Goal: Transaction & Acquisition: Purchase product/service

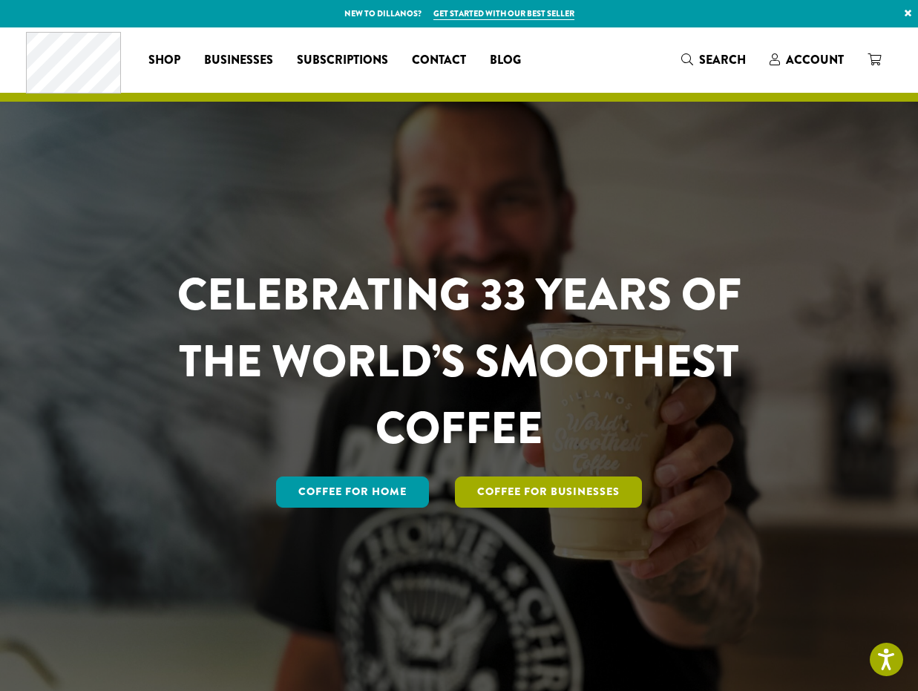
click at [535, 490] on link "Coffee For Businesses" at bounding box center [548, 491] width 187 height 31
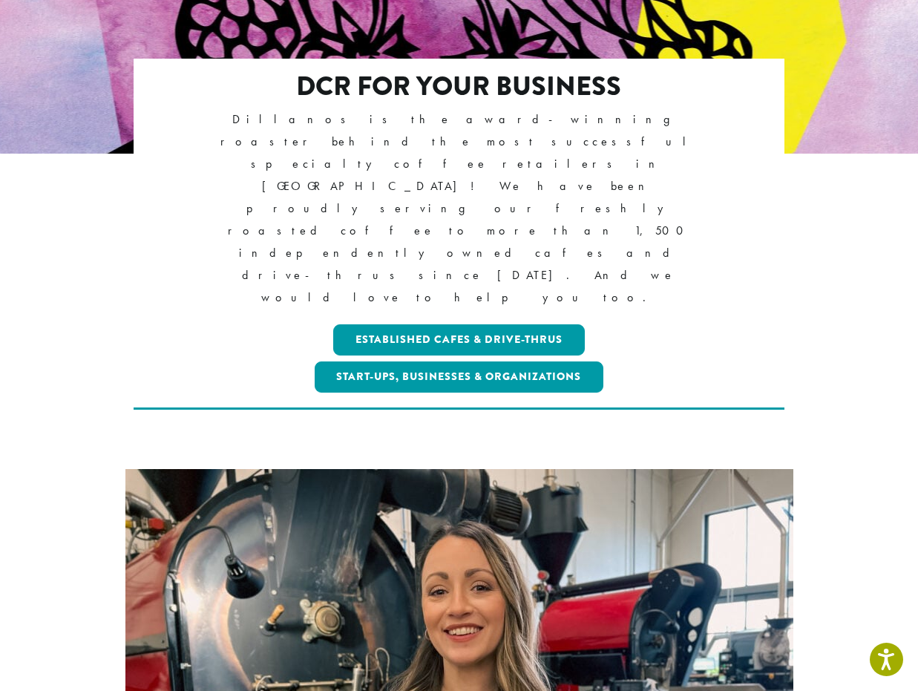
scroll to position [261, 0]
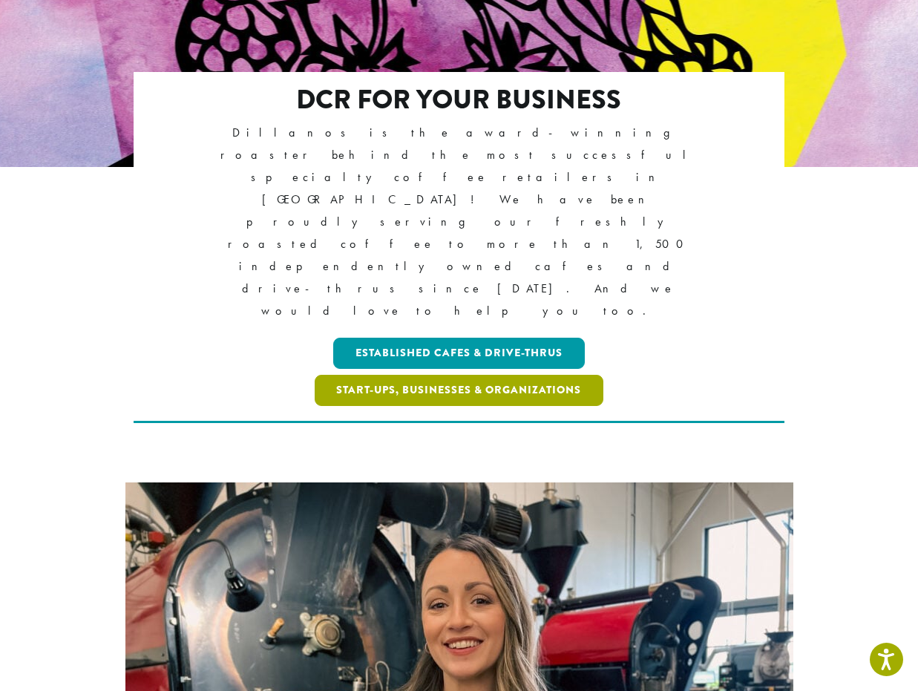
click at [459, 375] on link "Start-ups, Businesses & Organizations" at bounding box center [459, 390] width 289 height 31
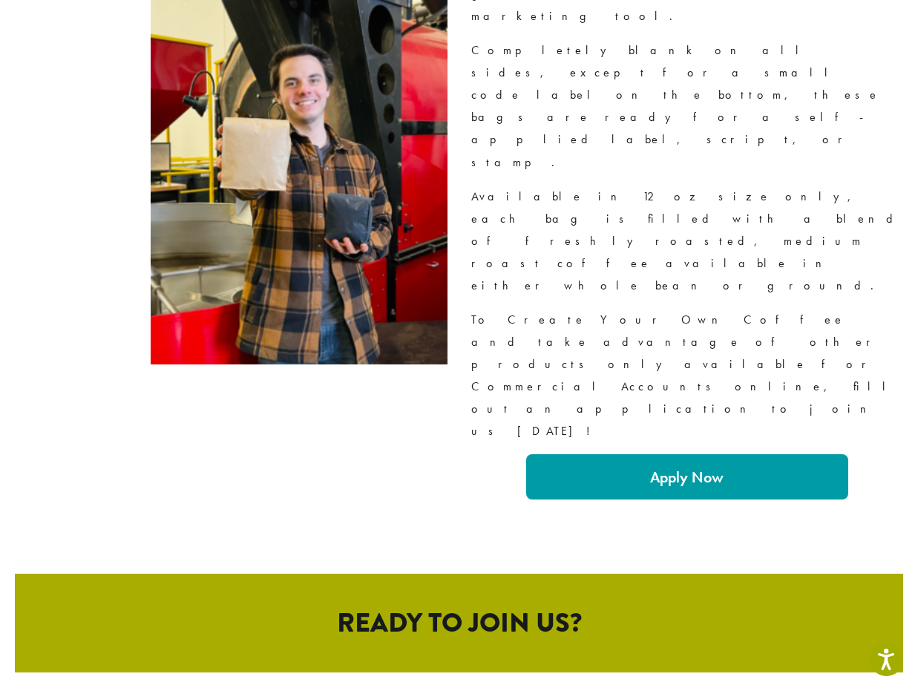
scroll to position [2552, 0]
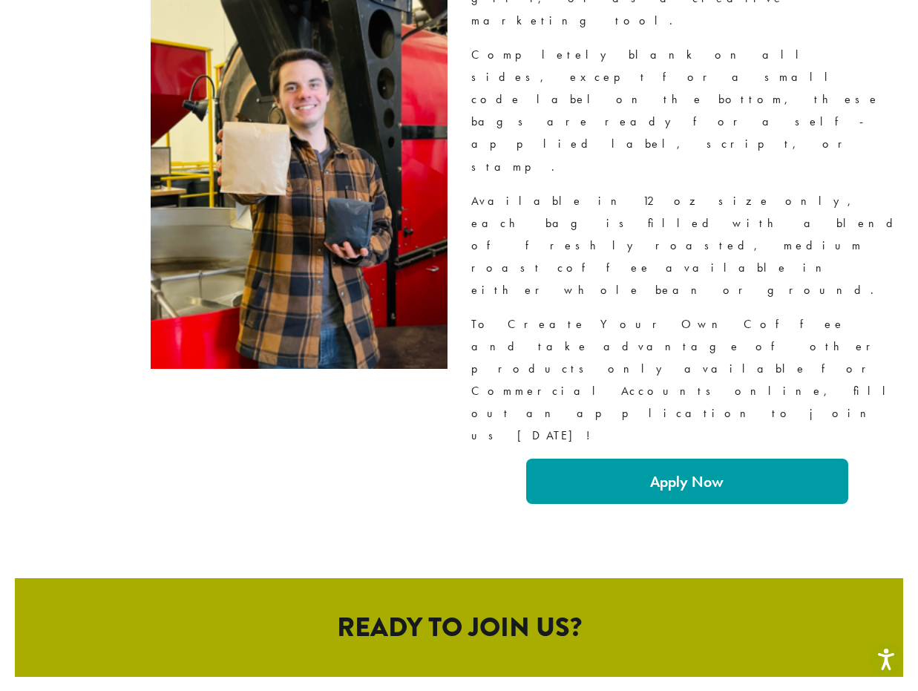
scroll to position [2532, 0]
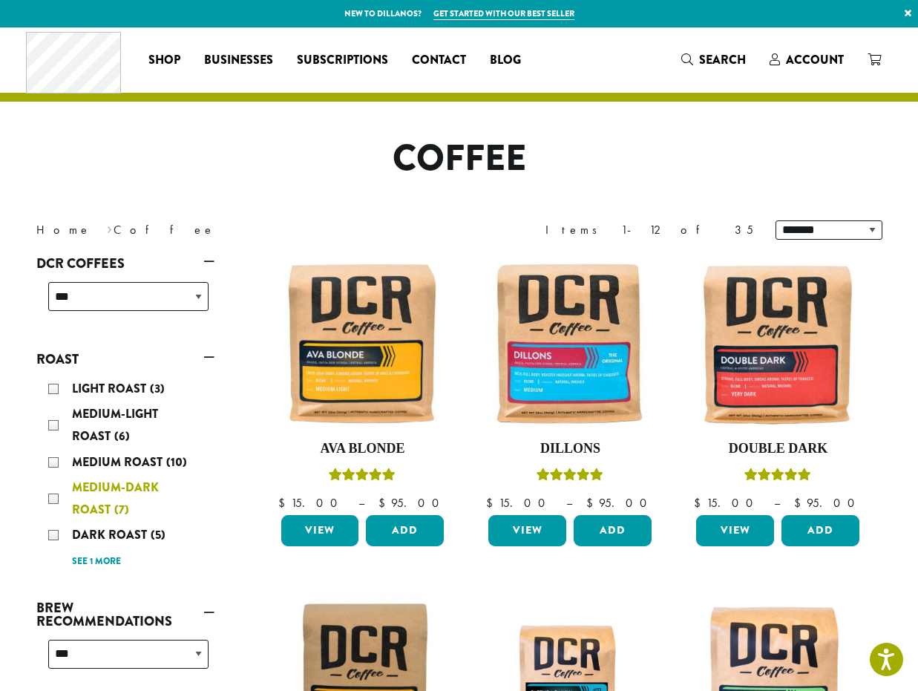
click at [56, 498] on div "Medium-Dark Roast (7)" at bounding box center [128, 498] width 160 height 45
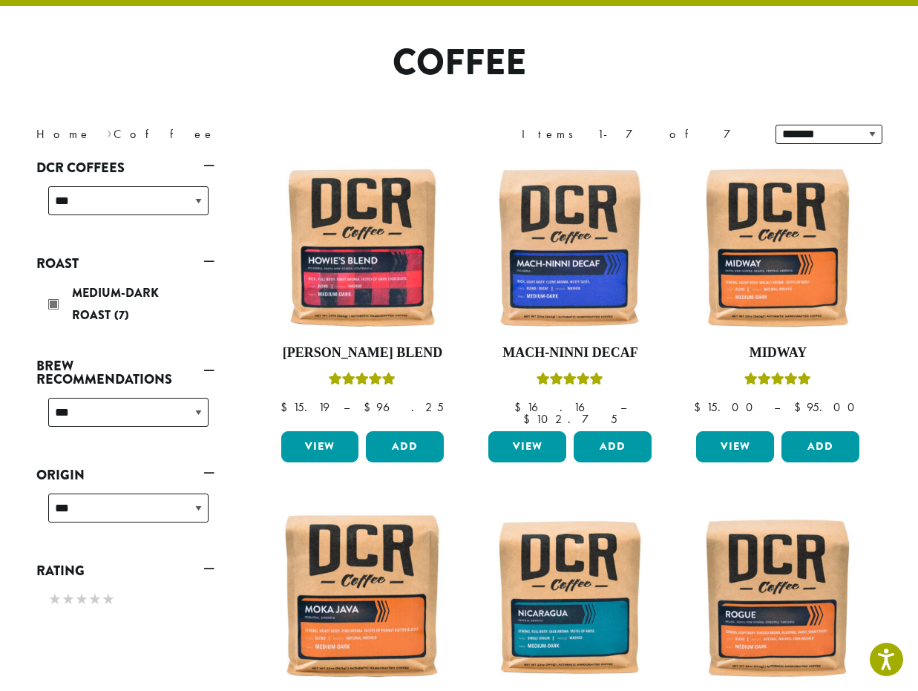
scroll to position [96, 0]
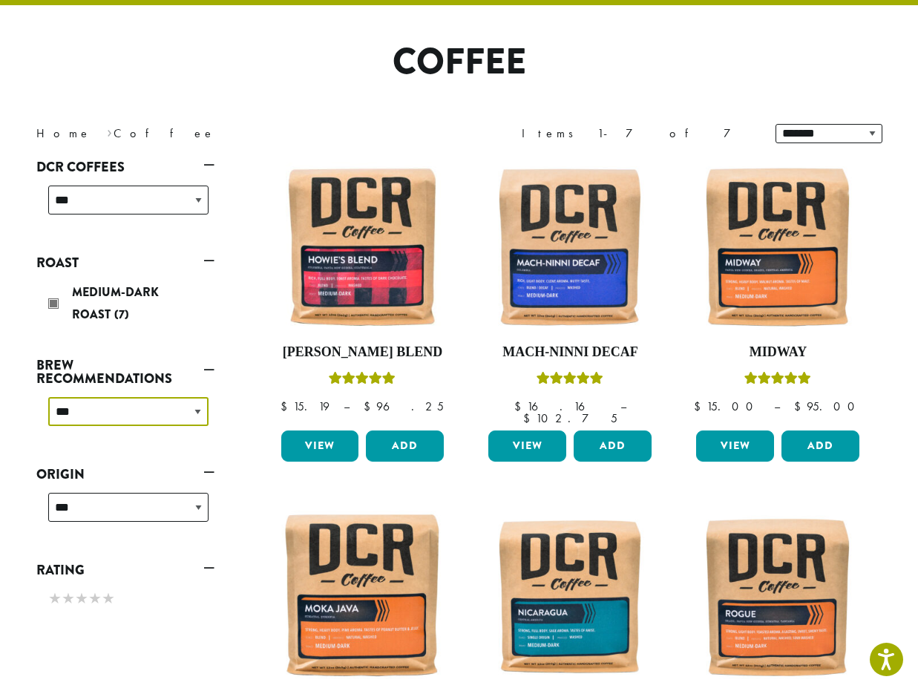
click at [197, 412] on select "**********" at bounding box center [128, 411] width 160 height 29
click at [771, 293] on img at bounding box center [777, 247] width 171 height 171
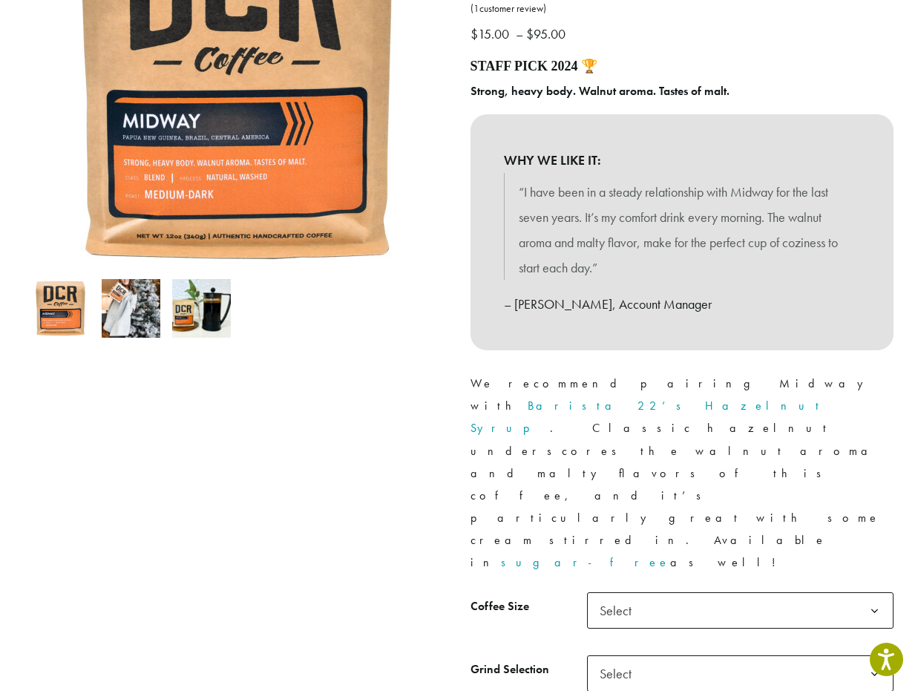
scroll to position [266, 0]
click at [873, 592] on b at bounding box center [874, 610] width 36 height 36
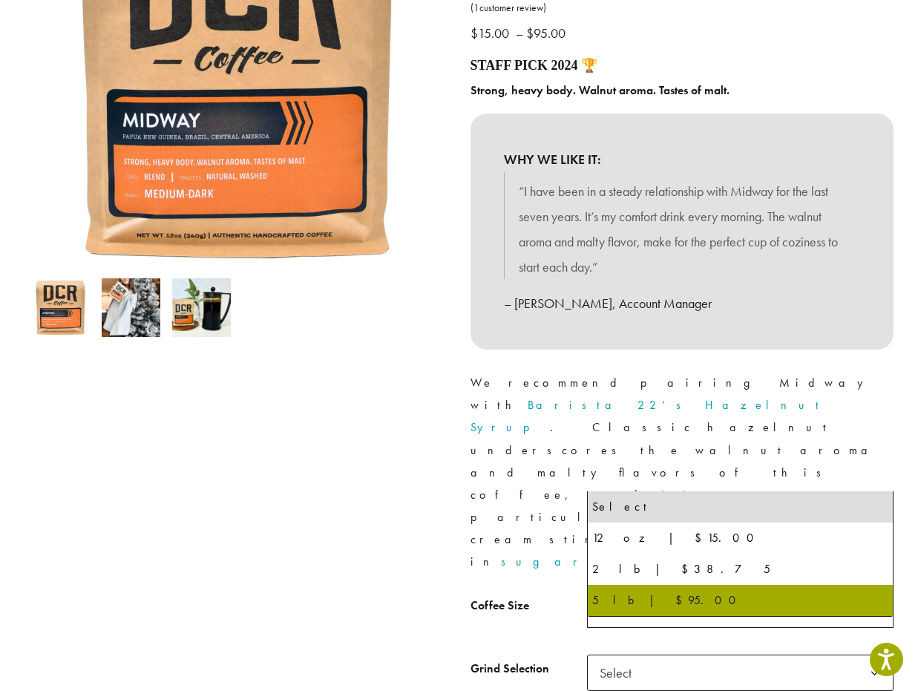
select select "**********"
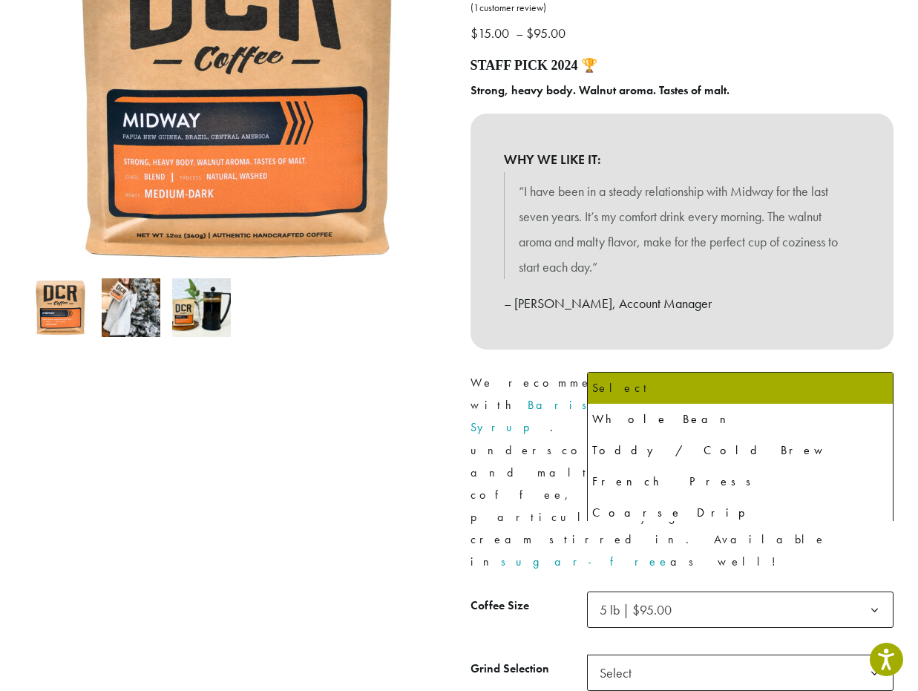
click at [660, 655] on span "Select" at bounding box center [740, 673] width 307 height 36
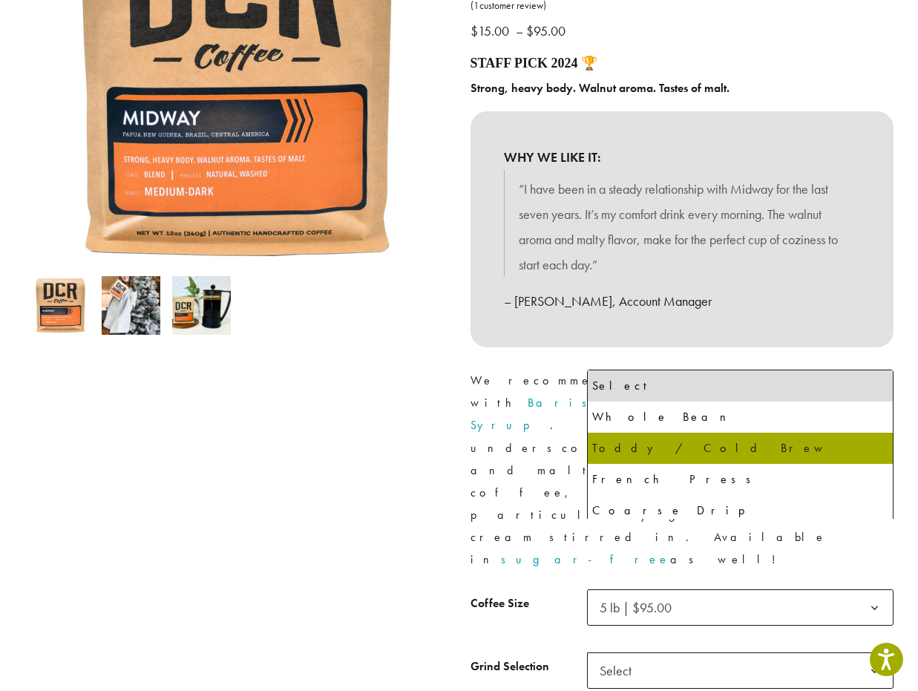
select select "**********"
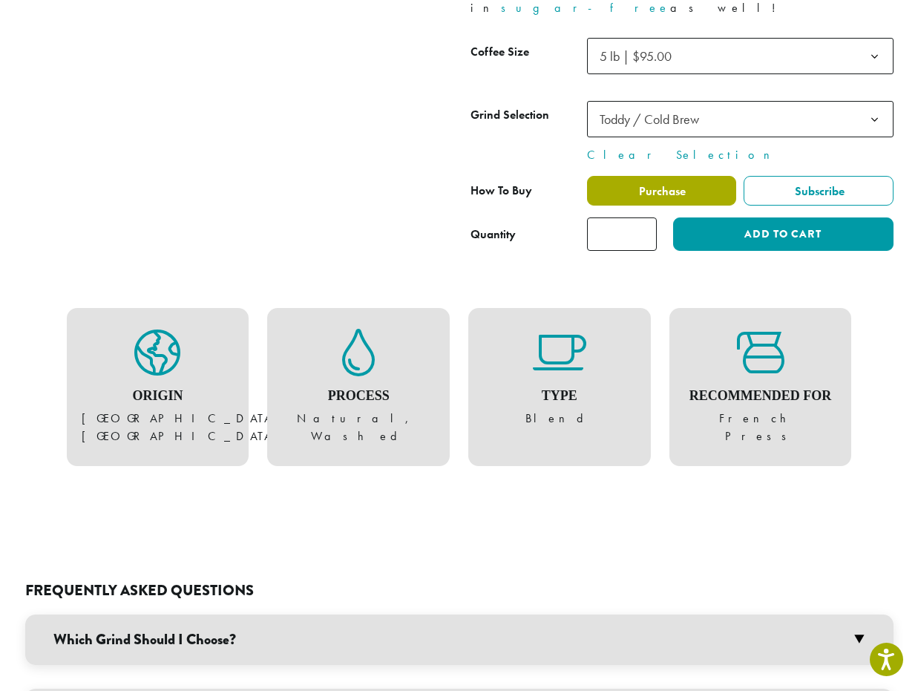
scroll to position [842, 0]
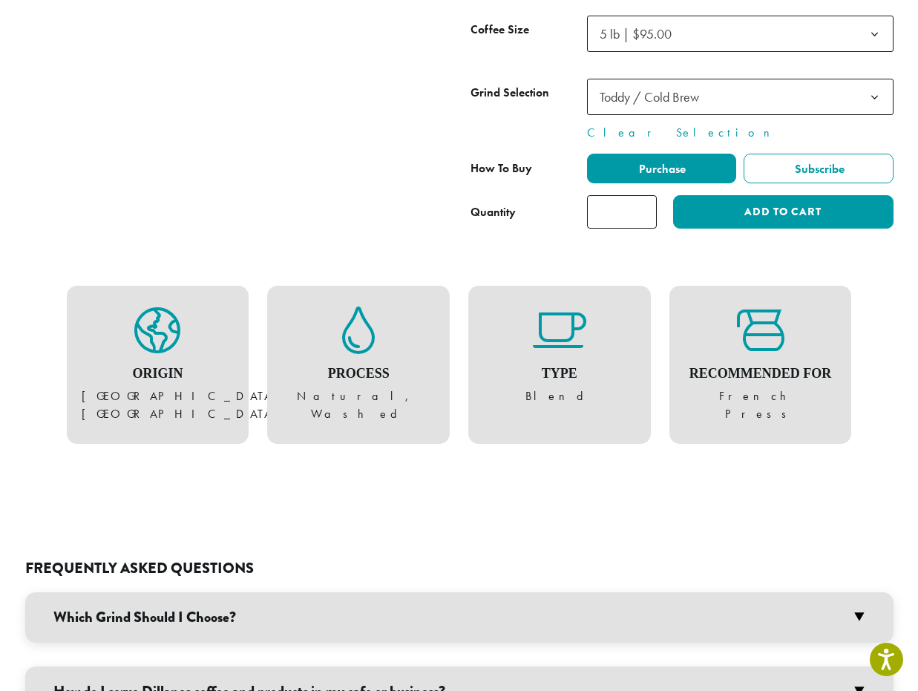
click at [858, 592] on h3 "Which Grind Should I Choose?" at bounding box center [459, 617] width 868 height 50
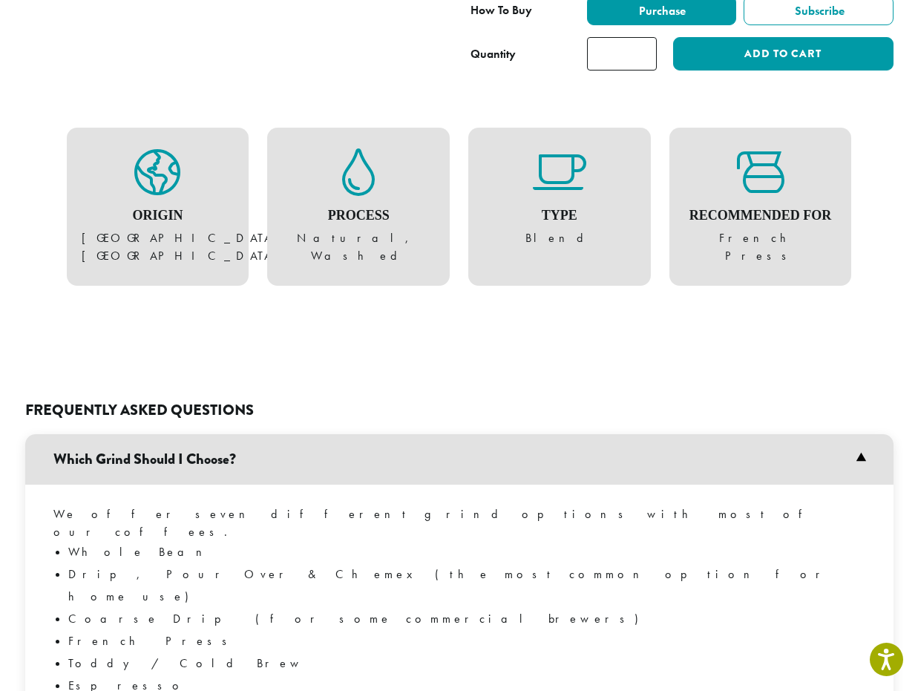
scroll to position [1000, 0]
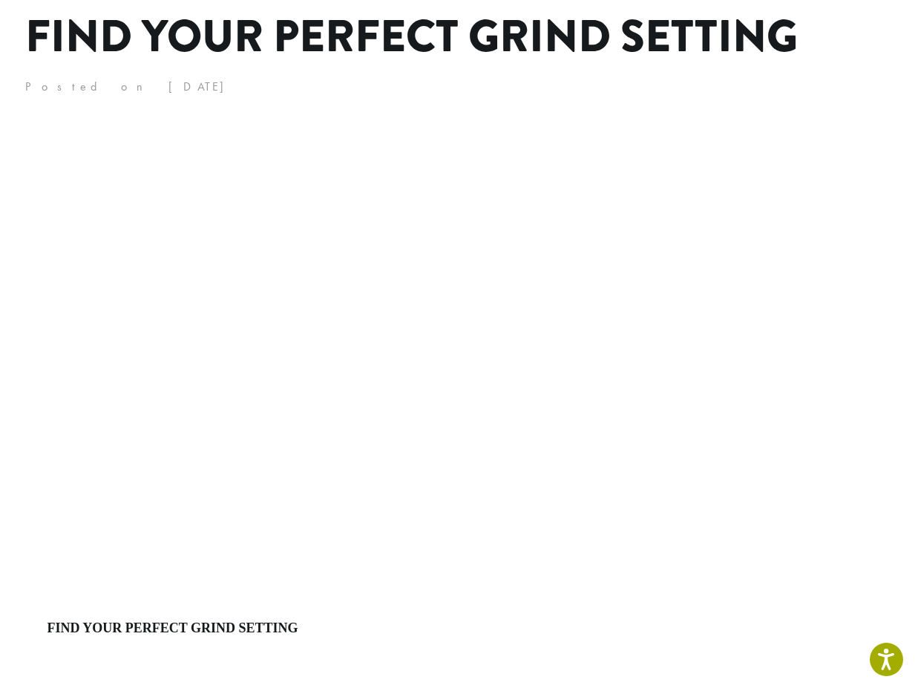
scroll to position [183, 0]
